Goal: Task Accomplishment & Management: Complete application form

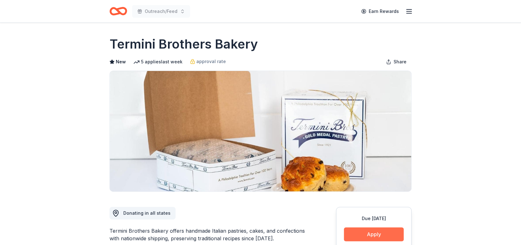
click at [375, 233] on button "Apply" at bounding box center [374, 234] width 60 height 14
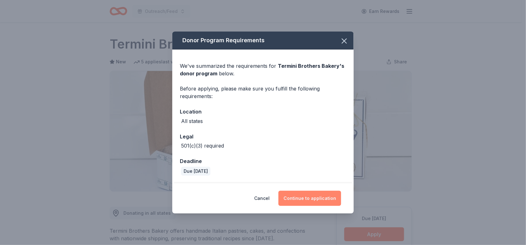
click at [314, 195] on button "Continue to application" at bounding box center [309, 197] width 63 height 15
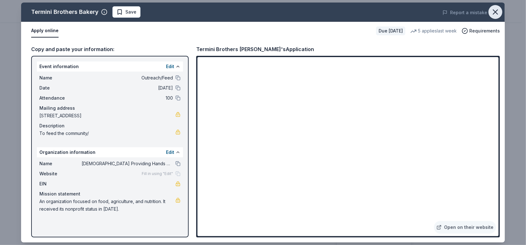
click at [499, 10] on icon "button" at bounding box center [495, 12] width 9 height 9
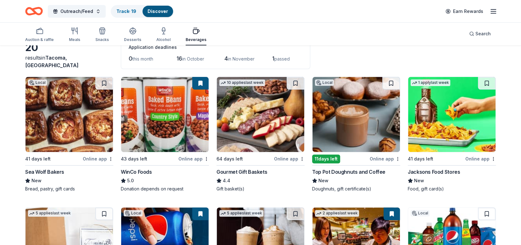
scroll to position [29, 0]
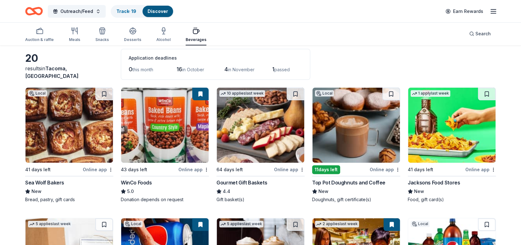
click at [46, 183] on div "Sea Wolf Bakers" at bounding box center [44, 182] width 39 height 8
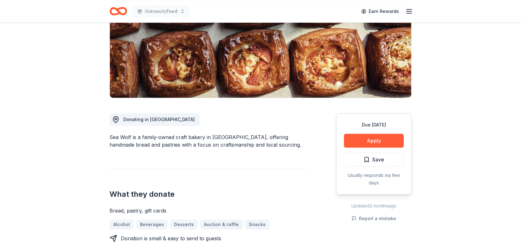
scroll to position [105, 0]
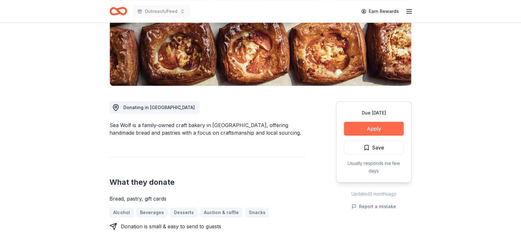
click at [389, 125] on button "Apply" at bounding box center [374, 128] width 60 height 14
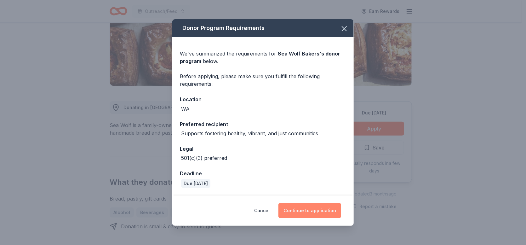
click at [300, 207] on button "Continue to application" at bounding box center [309, 210] width 63 height 15
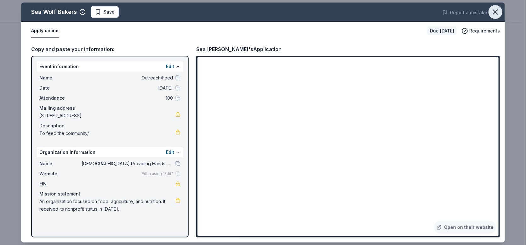
click at [499, 10] on icon "button" at bounding box center [495, 12] width 9 height 9
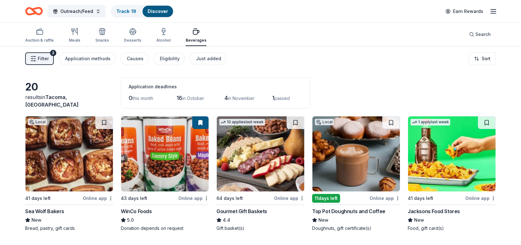
scroll to position [29, 0]
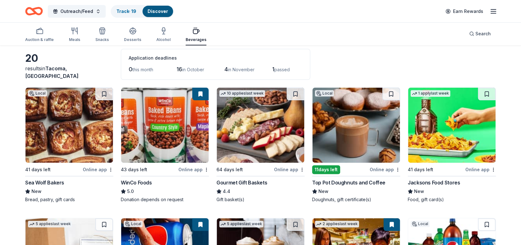
click at [143, 181] on div "WinCo Foods" at bounding box center [136, 182] width 31 height 8
click at [449, 128] on img at bounding box center [451, 124] width 87 height 75
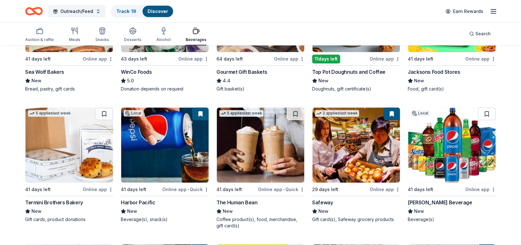
scroll to position [146, 0]
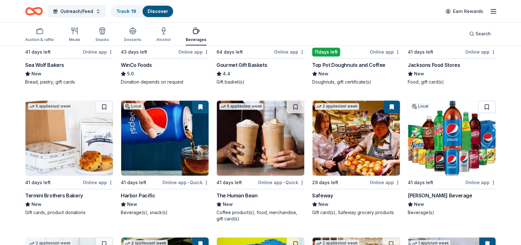
click at [256, 135] on img at bounding box center [260, 137] width 87 height 75
click at [450, 145] on img at bounding box center [451, 137] width 87 height 75
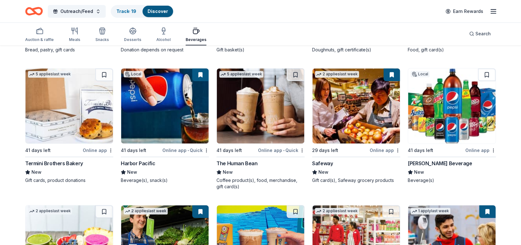
scroll to position [179, 0]
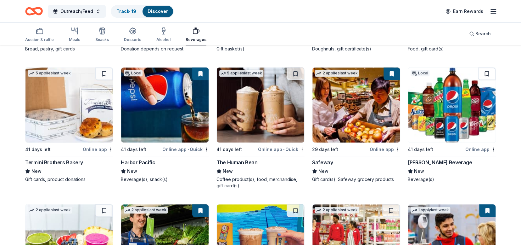
click at [408, 67] on link "Local 41 days left Online app Weinstein Beverage New Beverage(s)" at bounding box center [452, 124] width 88 height 115
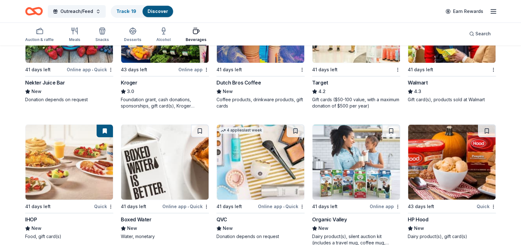
scroll to position [408, 0]
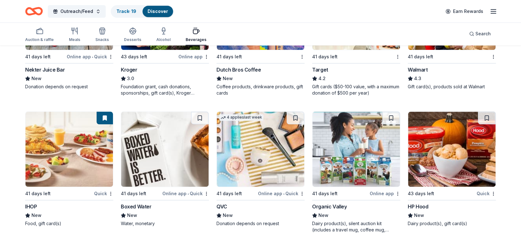
click at [453, 143] on img at bounding box center [451, 148] width 87 height 75
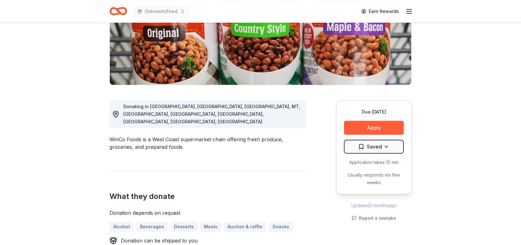
scroll to position [111, 0]
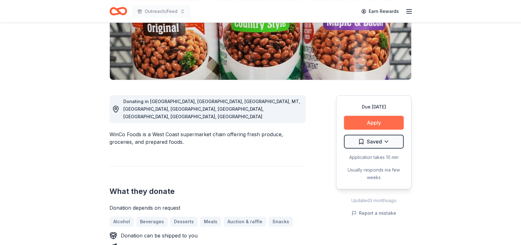
click at [377, 123] on button "Apply" at bounding box center [374, 123] width 60 height 14
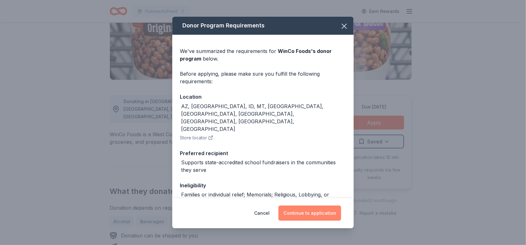
click at [304, 209] on button "Continue to application" at bounding box center [309, 212] width 63 height 15
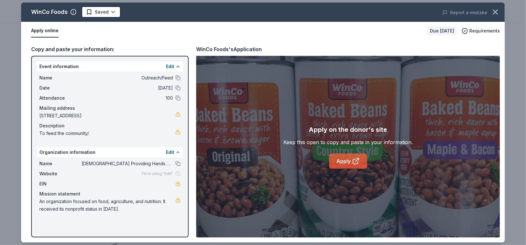
click at [343, 159] on link "Apply" at bounding box center [348, 160] width 38 height 15
click at [494, 12] on icon "button" at bounding box center [495, 12] width 9 height 9
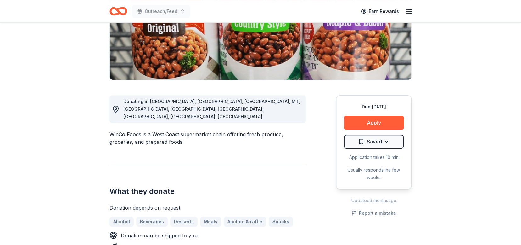
scroll to position [0, 0]
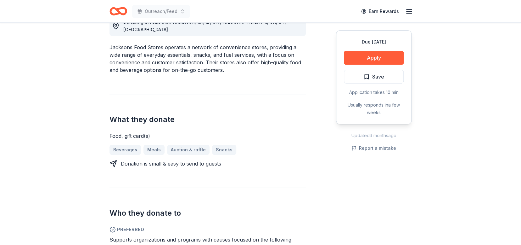
scroll to position [176, 0]
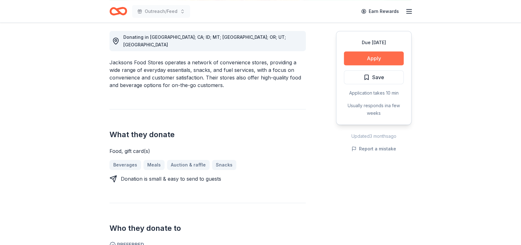
click at [382, 57] on button "Apply" at bounding box center [374, 58] width 60 height 14
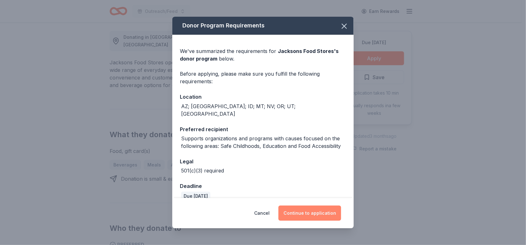
click at [310, 213] on button "Continue to application" at bounding box center [309, 212] width 63 height 15
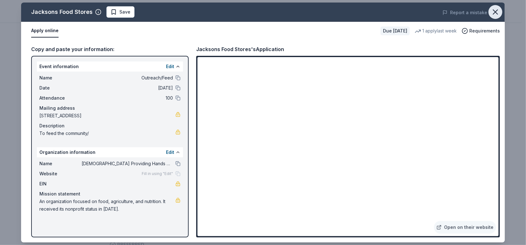
click at [497, 12] on icon "button" at bounding box center [495, 12] width 9 height 9
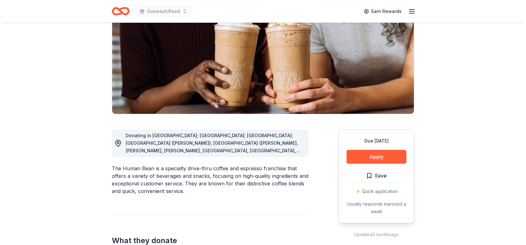
scroll to position [81, 0]
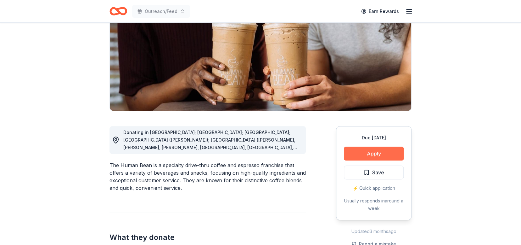
click at [382, 155] on button "Apply" at bounding box center [374, 153] width 60 height 14
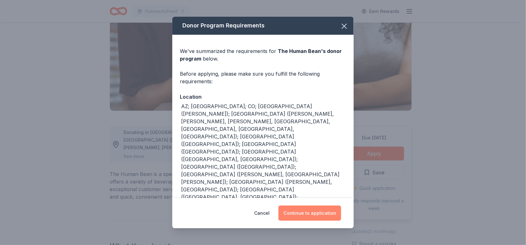
click at [316, 213] on button "Continue to application" at bounding box center [309, 212] width 63 height 15
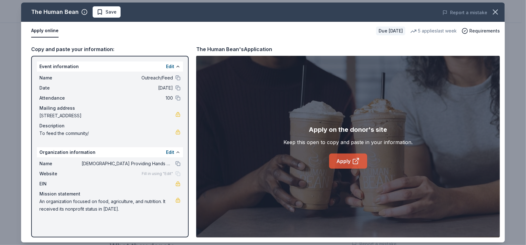
click at [349, 165] on link "Apply" at bounding box center [348, 160] width 38 height 15
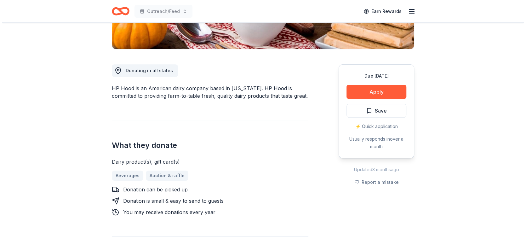
scroll to position [145, 0]
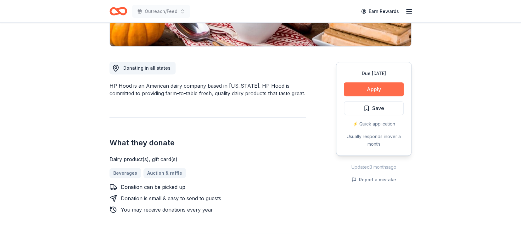
click at [381, 86] on button "Apply" at bounding box center [374, 89] width 60 height 14
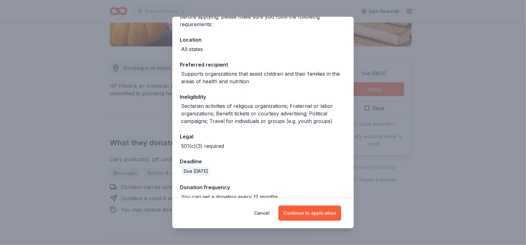
scroll to position [67, 0]
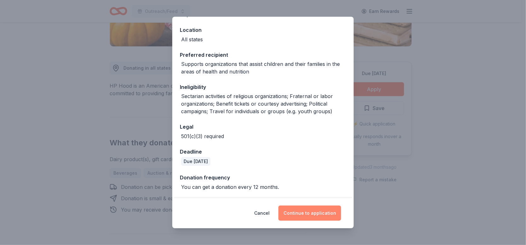
click at [321, 214] on button "Continue to application" at bounding box center [309, 212] width 63 height 15
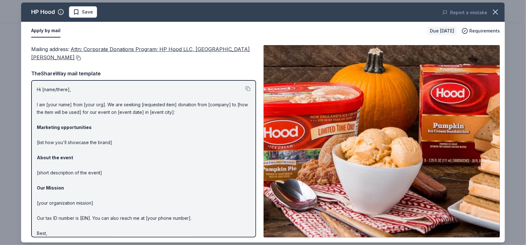
click at [81, 57] on button at bounding box center [78, 57] width 6 height 5
